Goal: Transaction & Acquisition: Download file/media

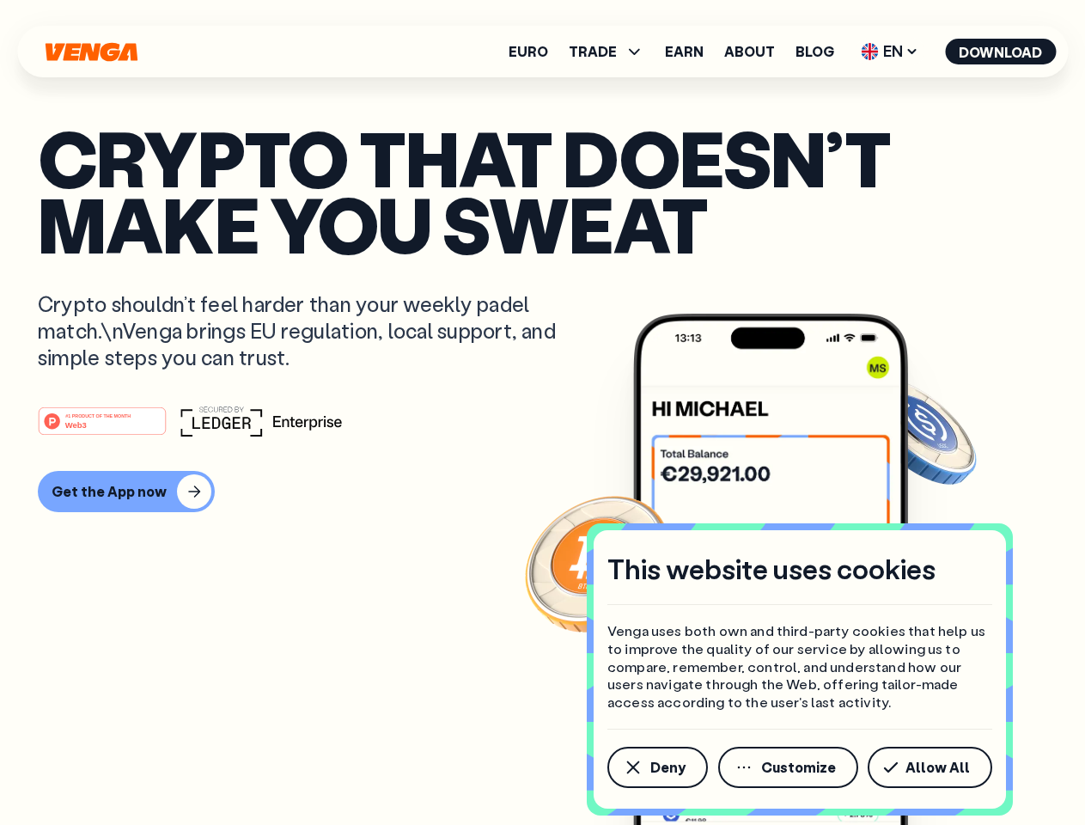
click at [542, 412] on div "#1 PRODUCT OF THE MONTH Web3" at bounding box center [543, 421] width 1010 height 31
click at [656, 767] on span "Deny" at bounding box center [667, 767] width 35 height 14
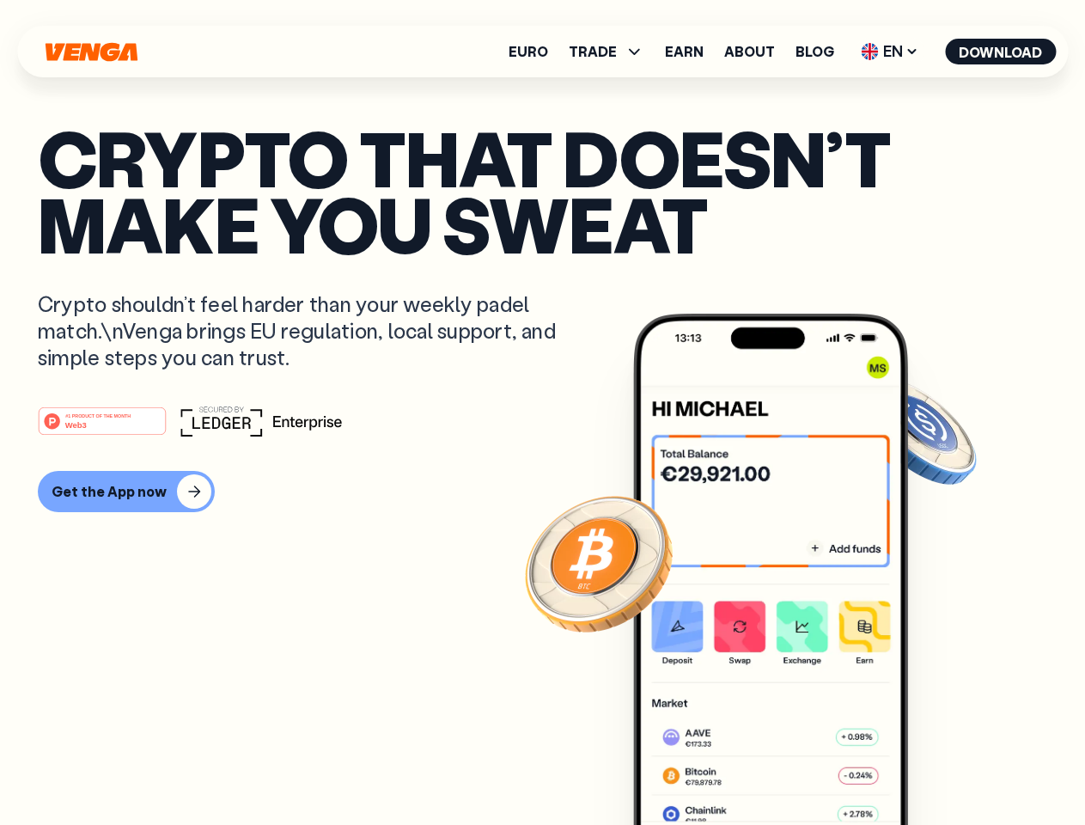
click at [790, 767] on img at bounding box center [770, 602] width 275 height 576
click at [933, 767] on article "Crypto that doesn’t make you sweat Crypto shouldn’t feel harder than your weekl…" at bounding box center [543, 447] width 1010 height 644
click at [612, 52] on span "TRADE" at bounding box center [593, 52] width 48 height 14
click at [890, 52] on span "EN" at bounding box center [890, 51] width 70 height 27
click at [1001, 52] on button "Download" at bounding box center [1000, 52] width 111 height 26
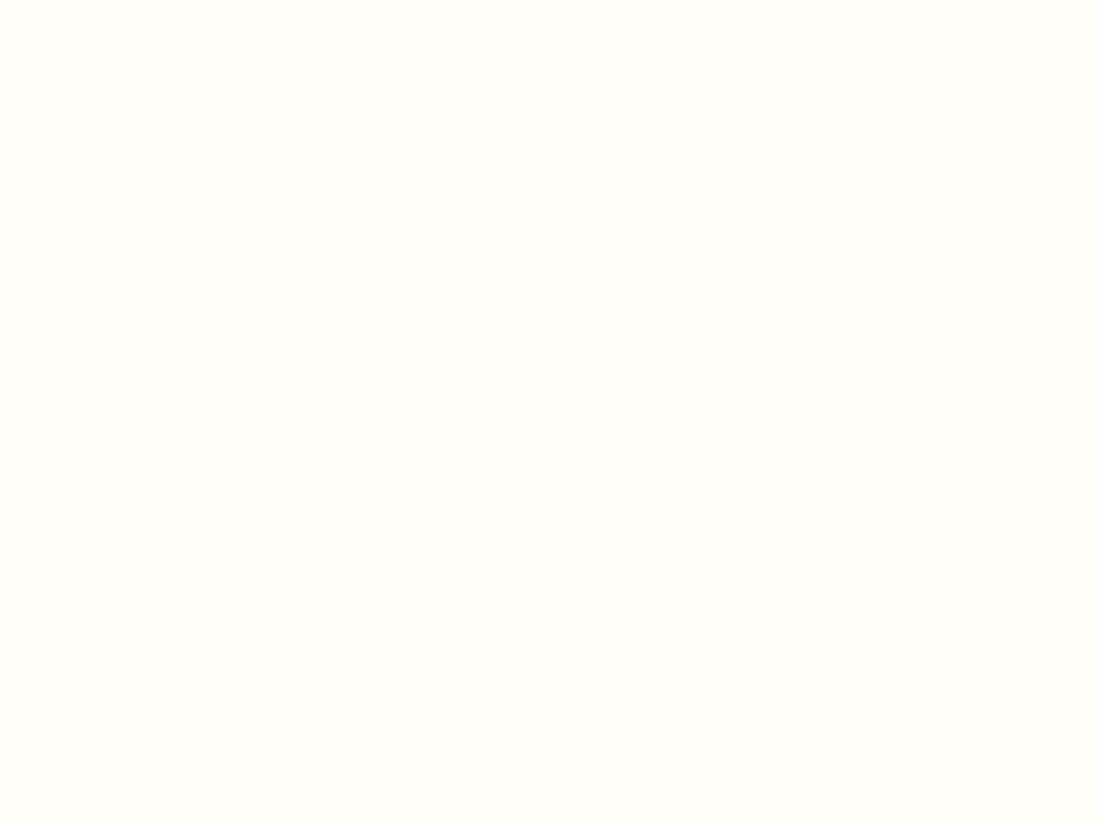
click at [124, 0] on html "This website uses cookies Venga uses both own and third-party cookies that help…" at bounding box center [550, 0] width 1100 height 0
click at [105, 0] on html "This website uses cookies Venga uses both own and third-party cookies that help…" at bounding box center [550, 0] width 1100 height 0
